Goal: Contribute content: Add original content to the website for others to see

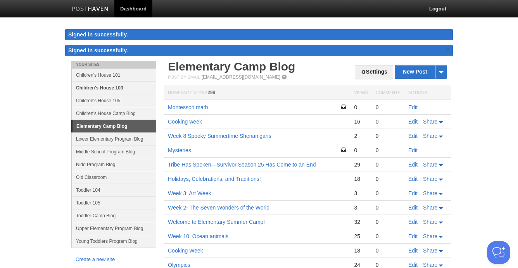
click at [117, 87] on link "Children's House 103" at bounding box center [114, 87] width 84 height 13
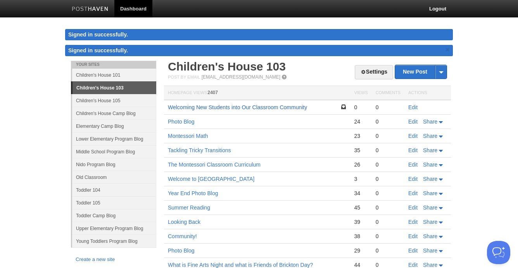
click at [268, 108] on link "Welcoming New Students into Our Classroom Community" at bounding box center [237, 107] width 139 height 6
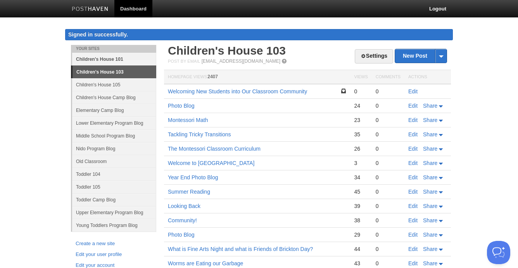
click at [113, 61] on link "Children's House 101" at bounding box center [114, 59] width 84 height 13
click at [420, 55] on link "New Post" at bounding box center [421, 56] width 52 height 14
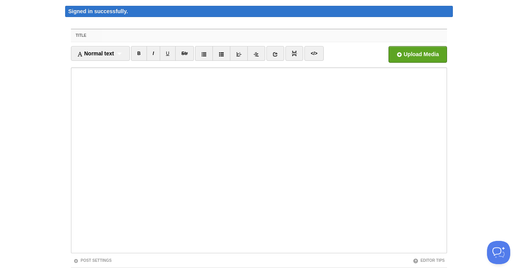
scroll to position [24, 0]
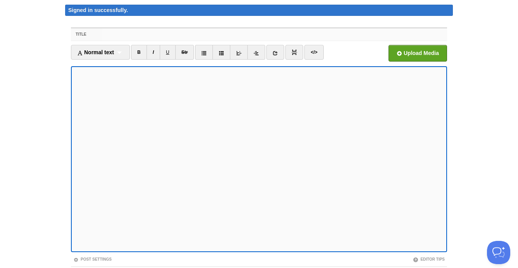
click at [139, 36] on input "Title" at bounding box center [274, 34] width 345 height 12
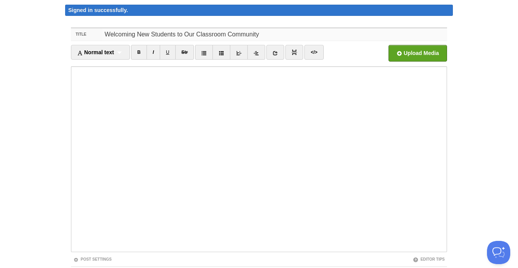
scroll to position [75, 0]
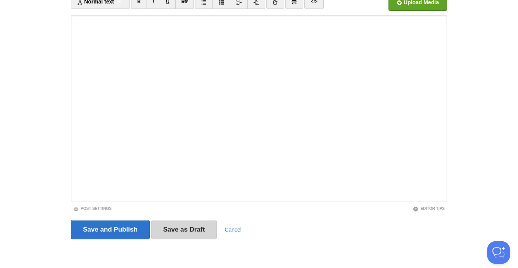
type input "Welcoming New Students to Our Classroom Community"
click at [187, 225] on input "Save as Draft" at bounding box center [184, 229] width 66 height 19
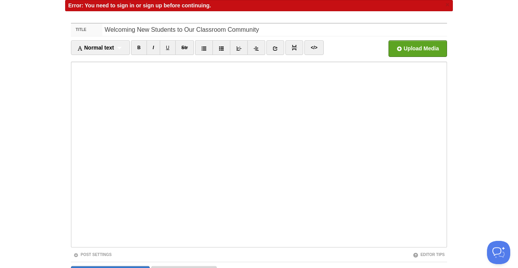
scroll to position [91, 0]
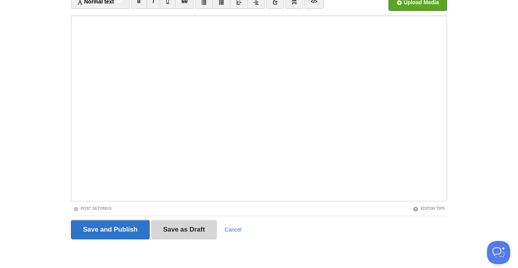
click at [177, 233] on input "Save as Draft" at bounding box center [184, 229] width 66 height 19
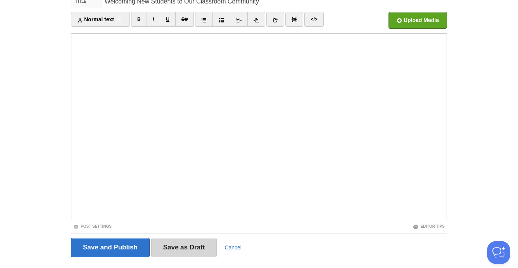
scroll to position [94, 0]
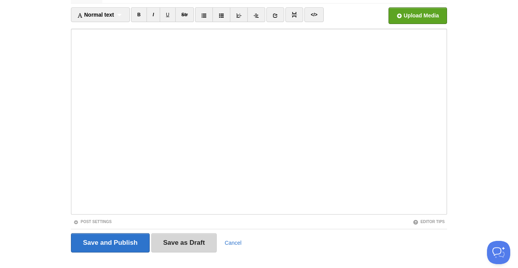
click at [196, 242] on input "Save as Draft" at bounding box center [184, 243] width 66 height 19
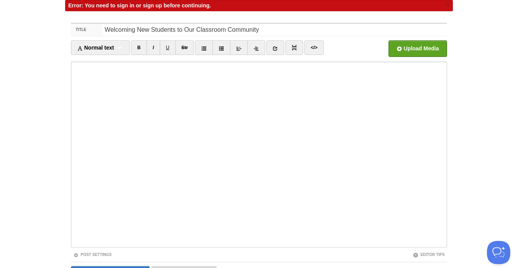
scroll to position [123, 0]
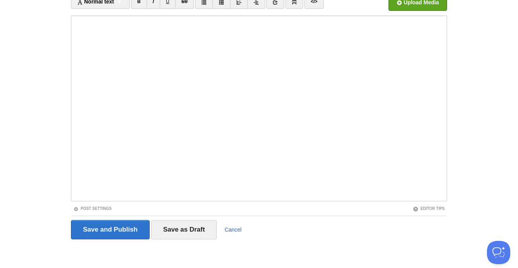
click at [232, 232] on link "Cancel" at bounding box center [233, 230] width 17 height 6
click at [201, 223] on input "Save as Draft" at bounding box center [184, 229] width 66 height 19
click at [181, 223] on input "Save as Draft" at bounding box center [184, 229] width 66 height 19
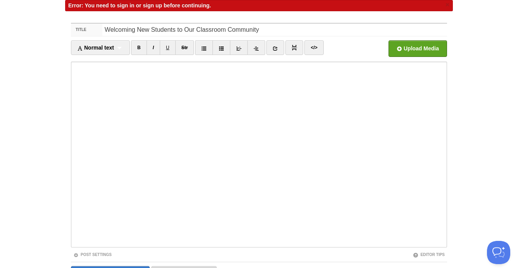
scroll to position [0, 0]
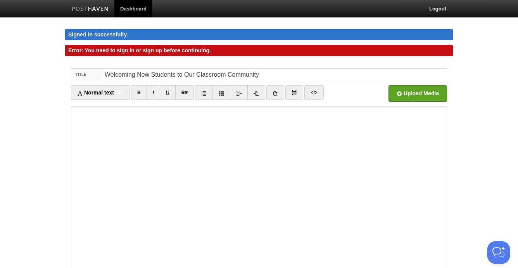
click at [131, 5] on link "Dashboard" at bounding box center [133, 8] width 38 height 17
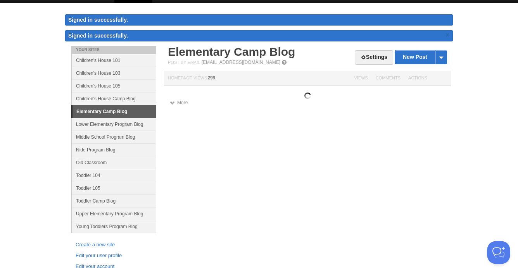
scroll to position [17, 0]
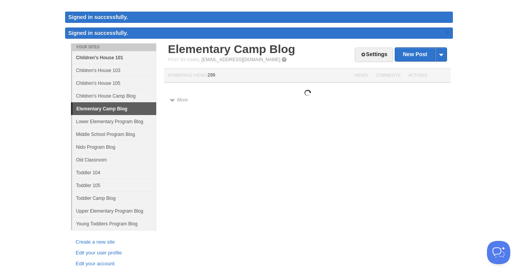
click at [112, 56] on link "Children's House 101" at bounding box center [114, 57] width 84 height 13
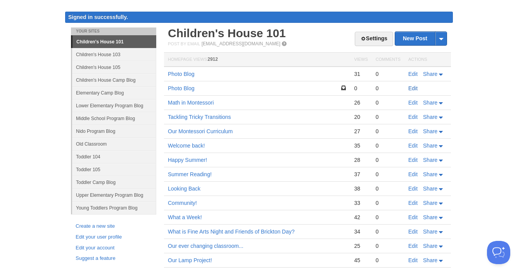
click at [414, 88] on link "Edit" at bounding box center [413, 88] width 9 height 6
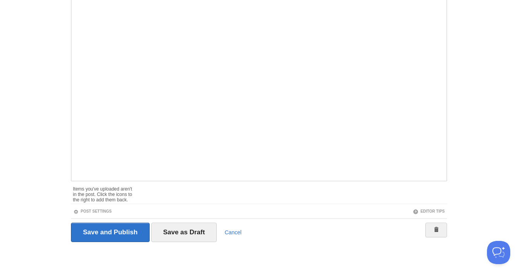
scroll to position [75, 0]
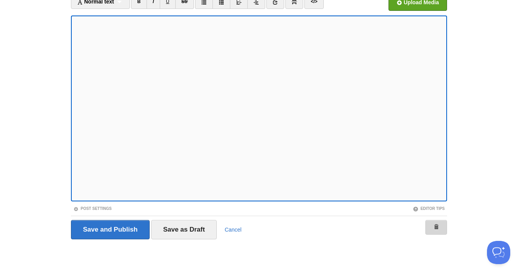
click at [433, 224] on link at bounding box center [437, 227] width 22 height 15
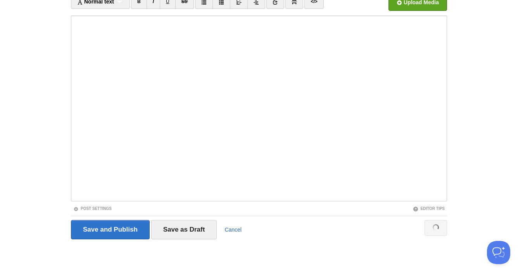
click at [238, 230] on link "Cancel" at bounding box center [233, 230] width 17 height 6
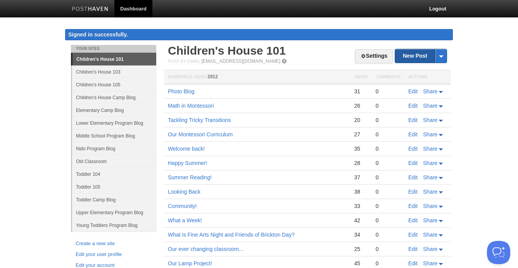
click at [421, 56] on link "New Post" at bounding box center [421, 56] width 52 height 14
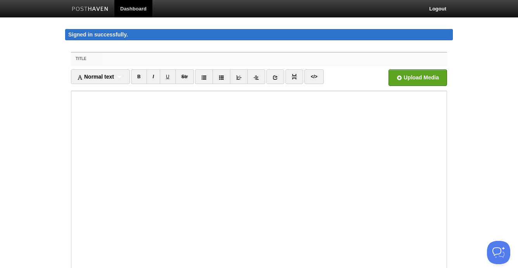
click at [238, 56] on input "Title" at bounding box center [274, 59] width 345 height 12
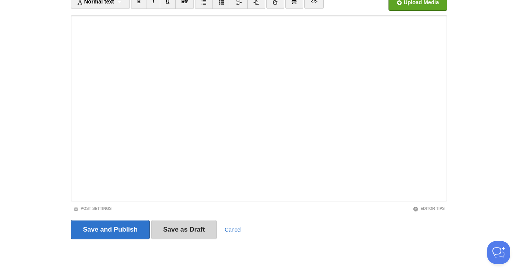
type input "Welcoming New Children Into Our Classroom"
click at [191, 226] on input "Save as Draft" at bounding box center [184, 229] width 66 height 19
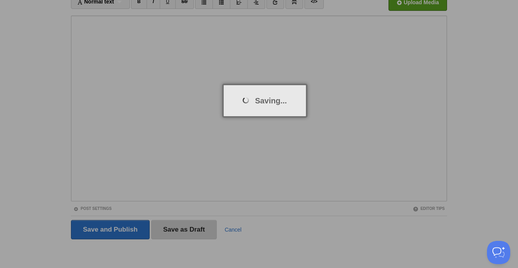
scroll to position [45, 0]
